Goal: Task Accomplishment & Management: Manage account settings

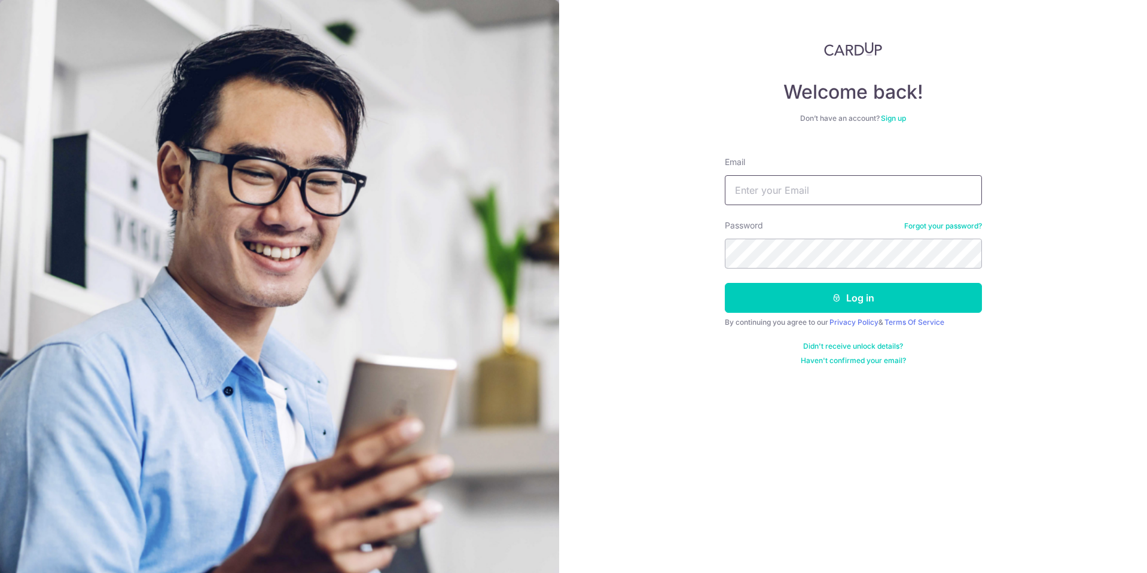
click at [858, 190] on input "Email" at bounding box center [853, 190] width 257 height 30
type input "[EMAIL_ADDRESS][DOMAIN_NAME]"
click at [904, 289] on button "Log in" at bounding box center [853, 298] width 257 height 30
